Goal: Transaction & Acquisition: Purchase product/service

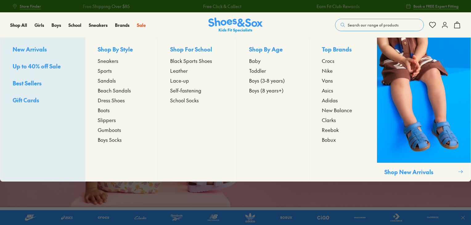
click at [101, 110] on span "Boots" at bounding box center [104, 109] width 12 height 7
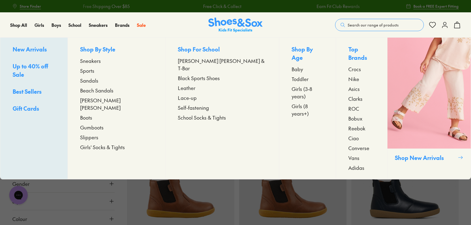
click at [92, 114] on span "Boots" at bounding box center [86, 117] width 12 height 7
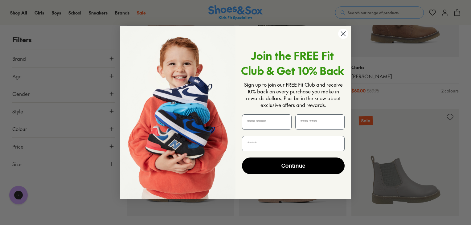
scroll to position [864, 0]
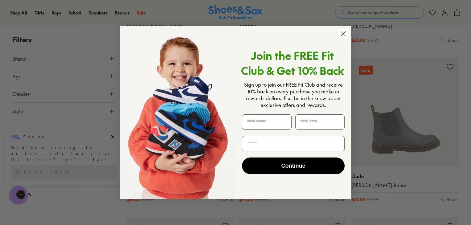
click at [346, 32] on circle "Close dialog" at bounding box center [343, 34] width 10 height 10
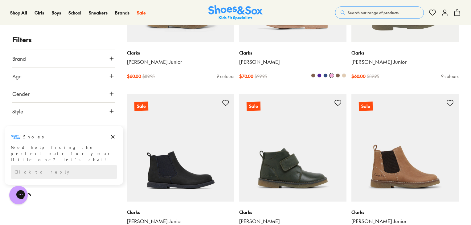
scroll to position [1018, 0]
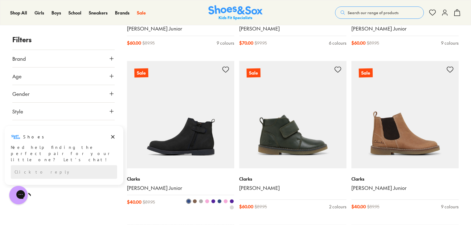
scroll to position [1080, 0]
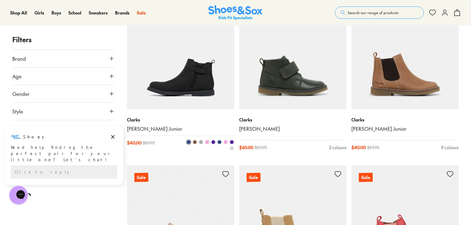
click at [196, 143] on span at bounding box center [195, 142] width 4 height 4
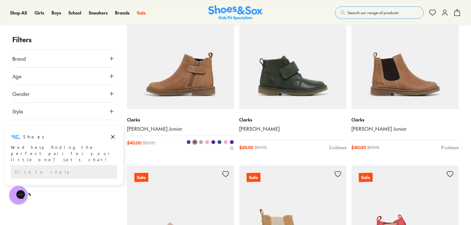
click at [201, 142] on span at bounding box center [201, 142] width 4 height 4
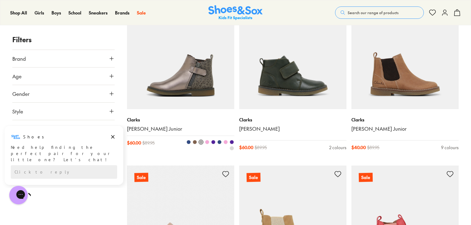
click at [206, 140] on span at bounding box center [207, 142] width 4 height 4
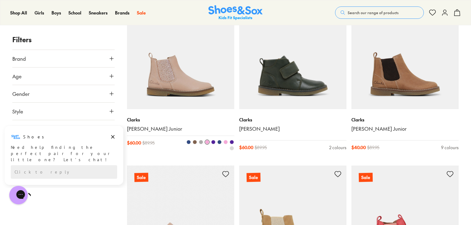
click at [214, 142] on span at bounding box center [213, 142] width 4 height 4
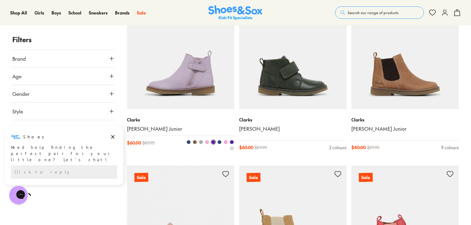
click at [219, 143] on span at bounding box center [219, 142] width 4 height 4
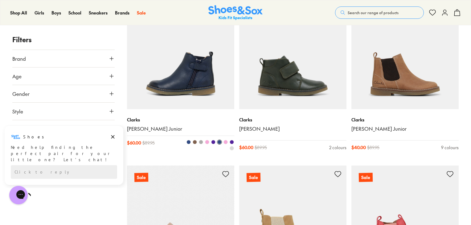
click at [223, 140] on div at bounding box center [208, 145] width 54 height 11
click at [231, 140] on button at bounding box center [231, 142] width 5 height 5
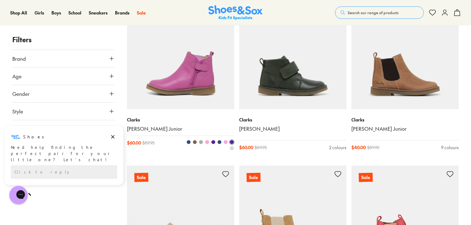
click at [188, 141] on span at bounding box center [189, 142] width 4 height 4
